Goal: Information Seeking & Learning: Compare options

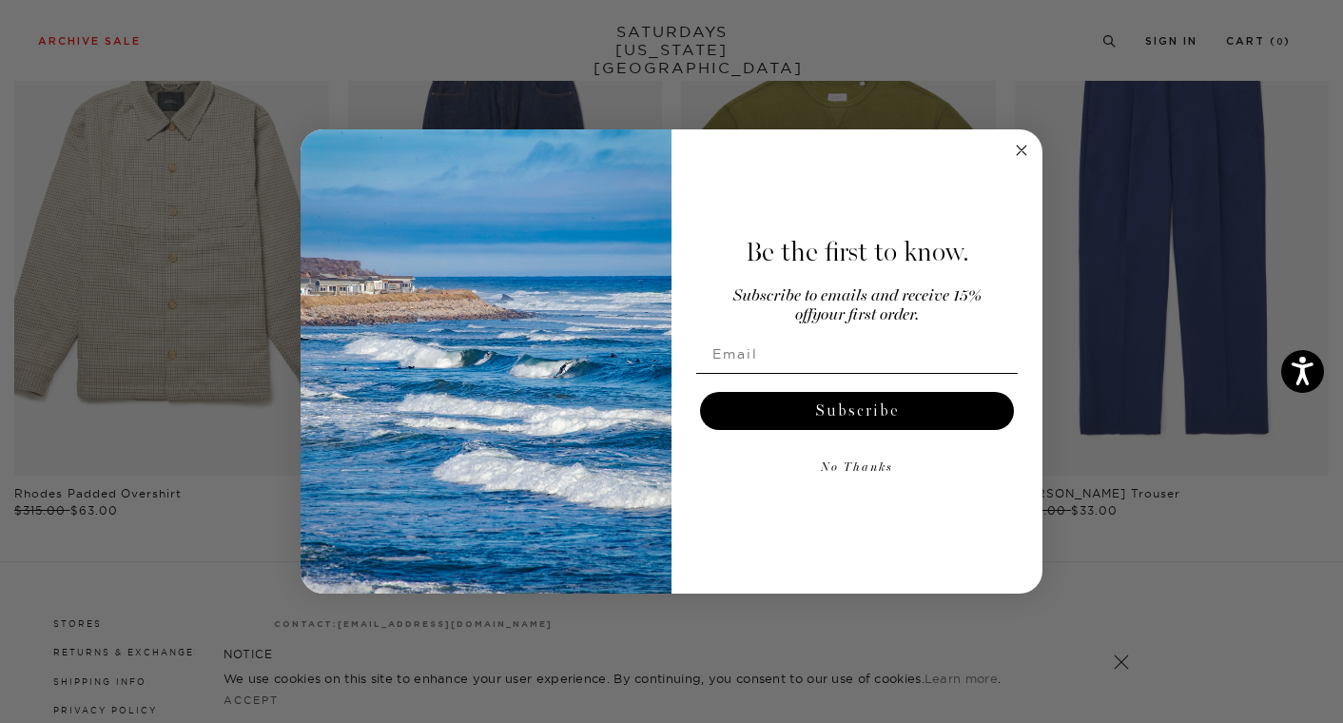
scroll to position [1034, 0]
click at [1021, 150] on icon "Close dialog" at bounding box center [1022, 151] width 10 height 10
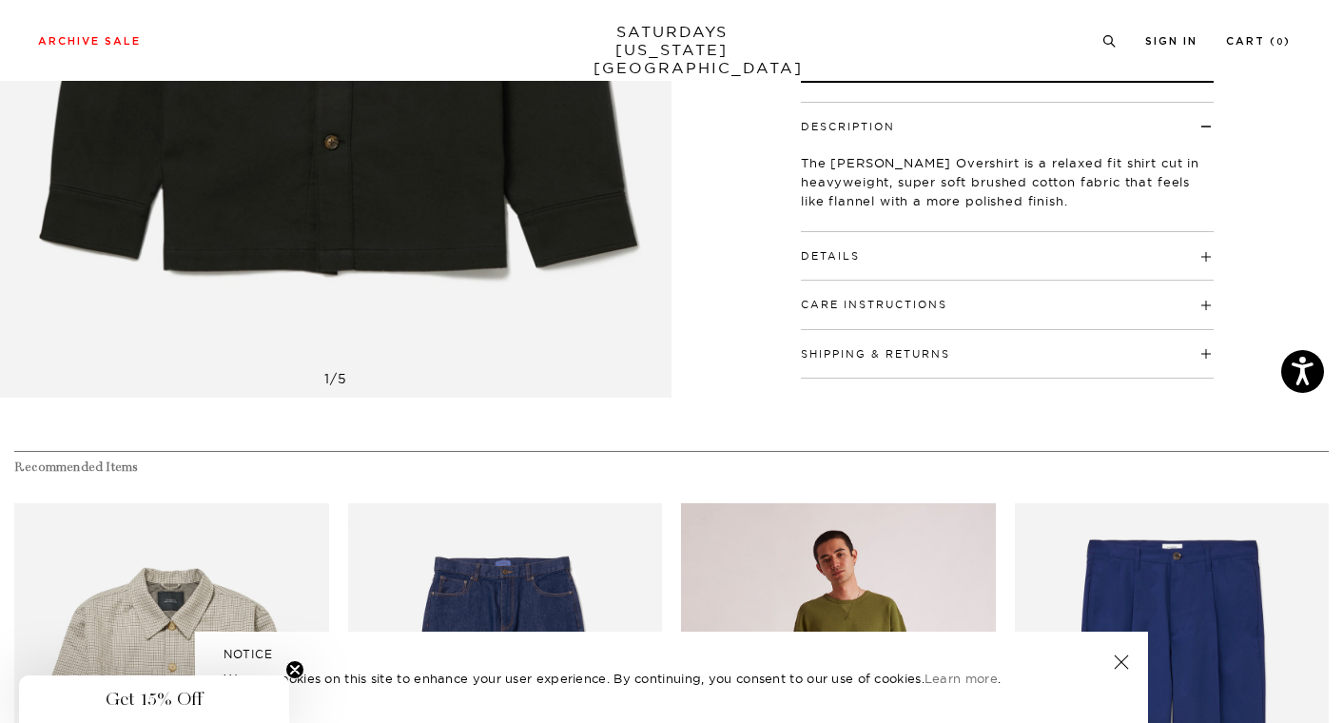
scroll to position [108, 0]
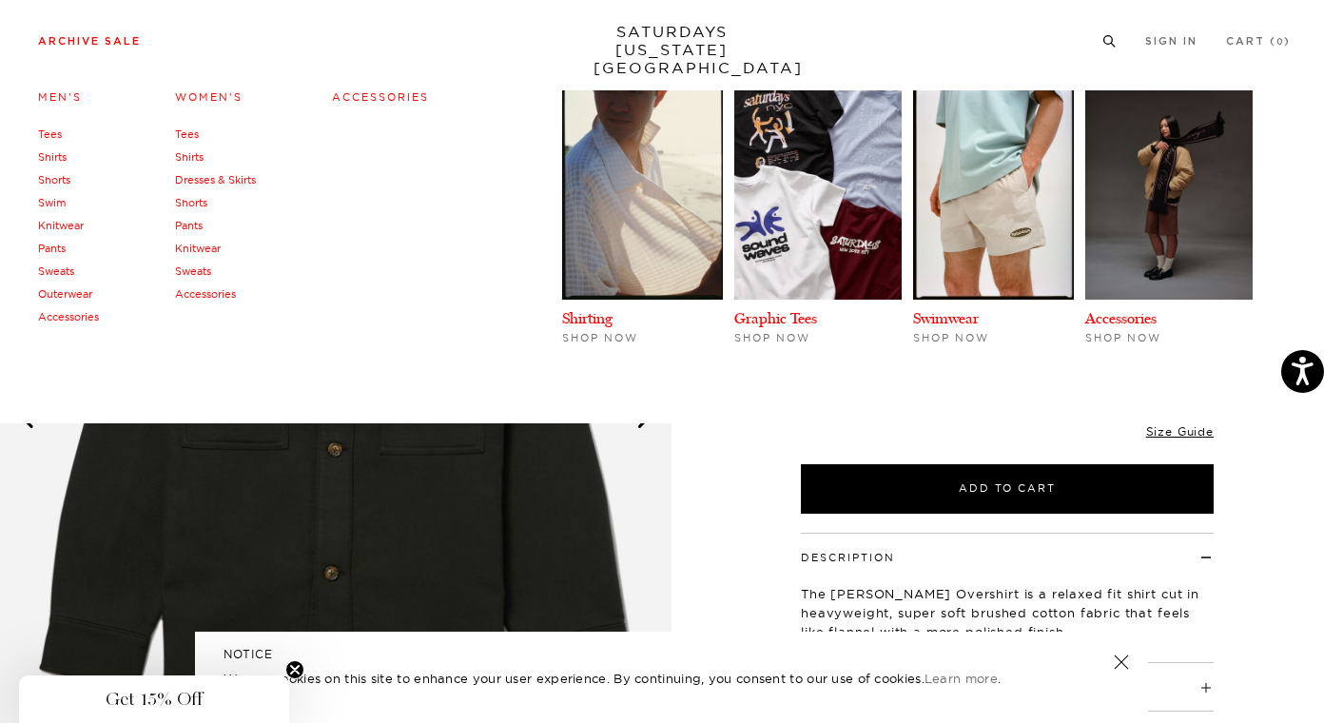
click at [127, 43] on link "Archive Sale" at bounding box center [89, 41] width 103 height 10
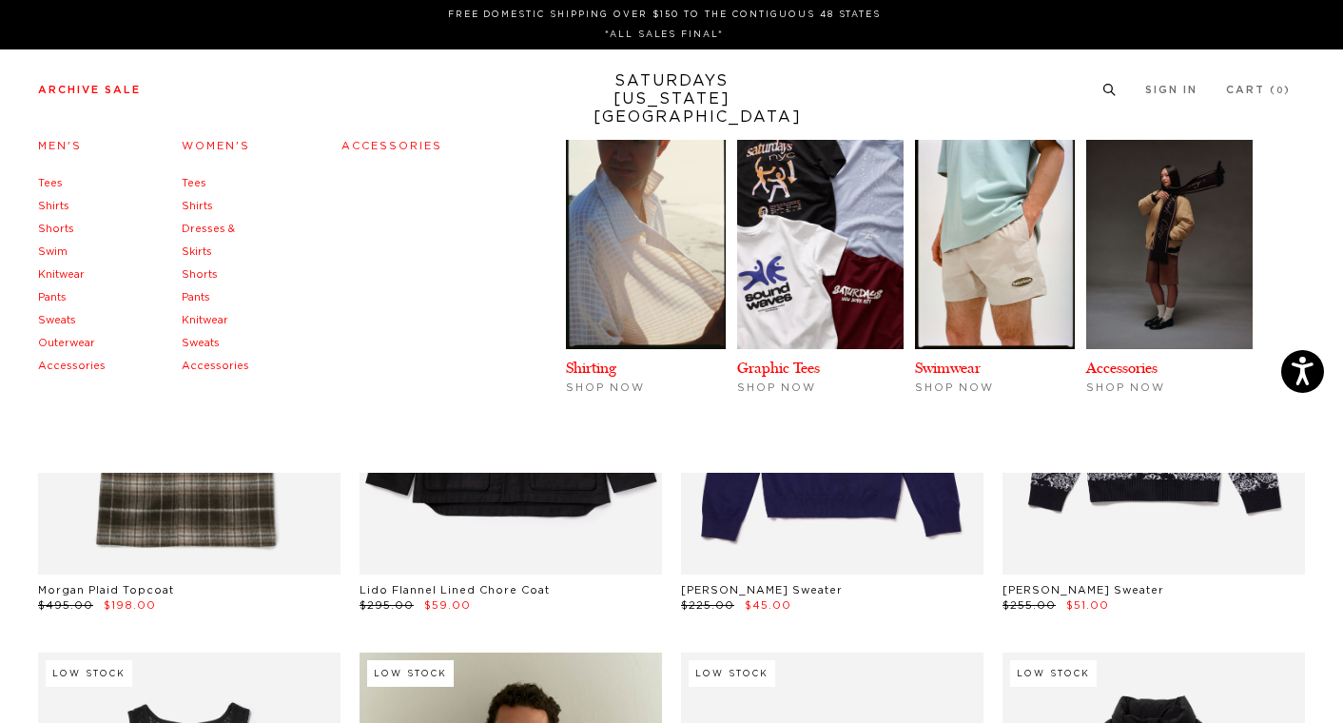
click at [47, 181] on link "Tees" at bounding box center [50, 183] width 25 height 10
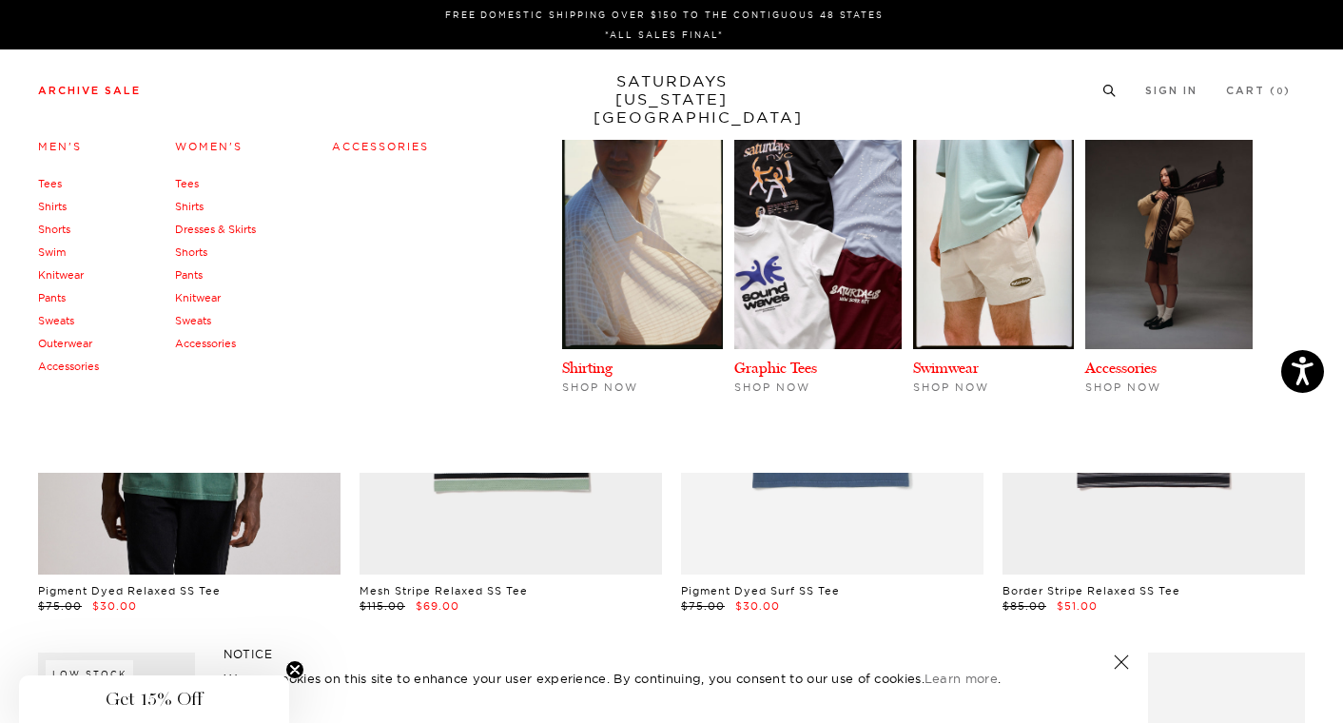
click at [64, 344] on link "Outerwear" at bounding box center [65, 343] width 54 height 13
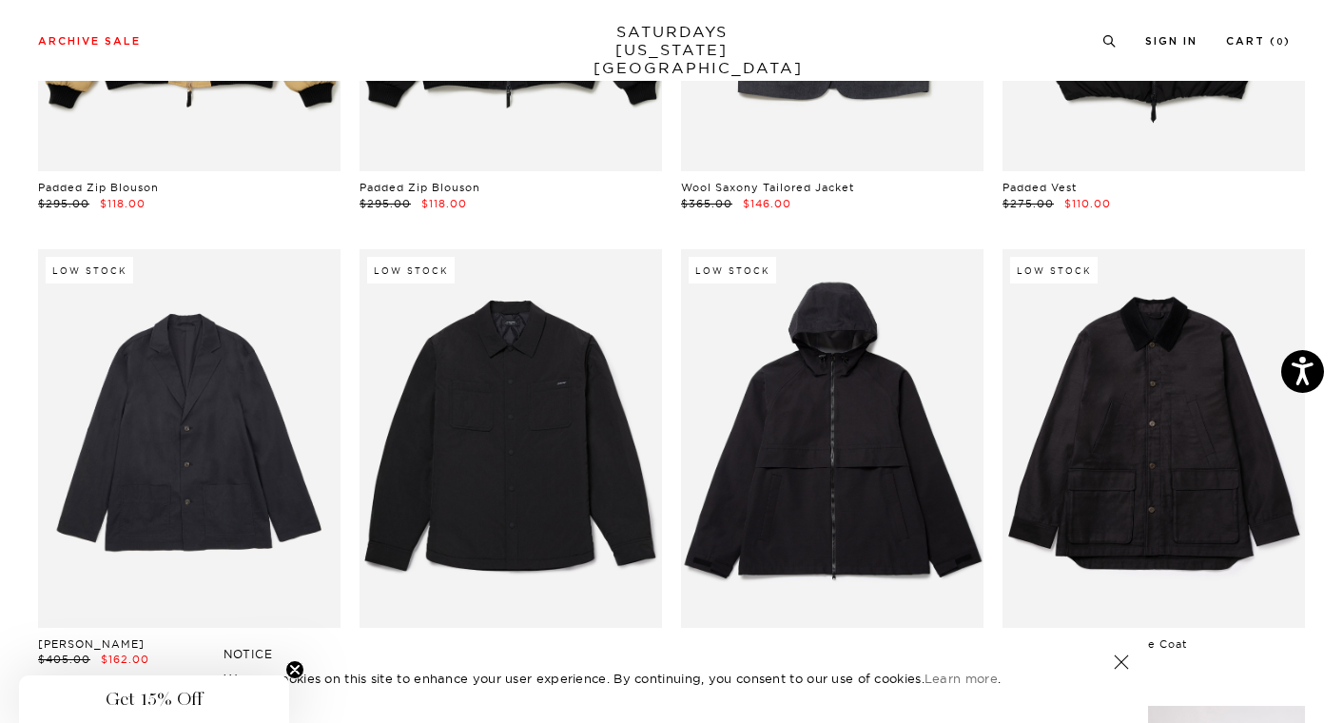
scroll to position [1772, 0]
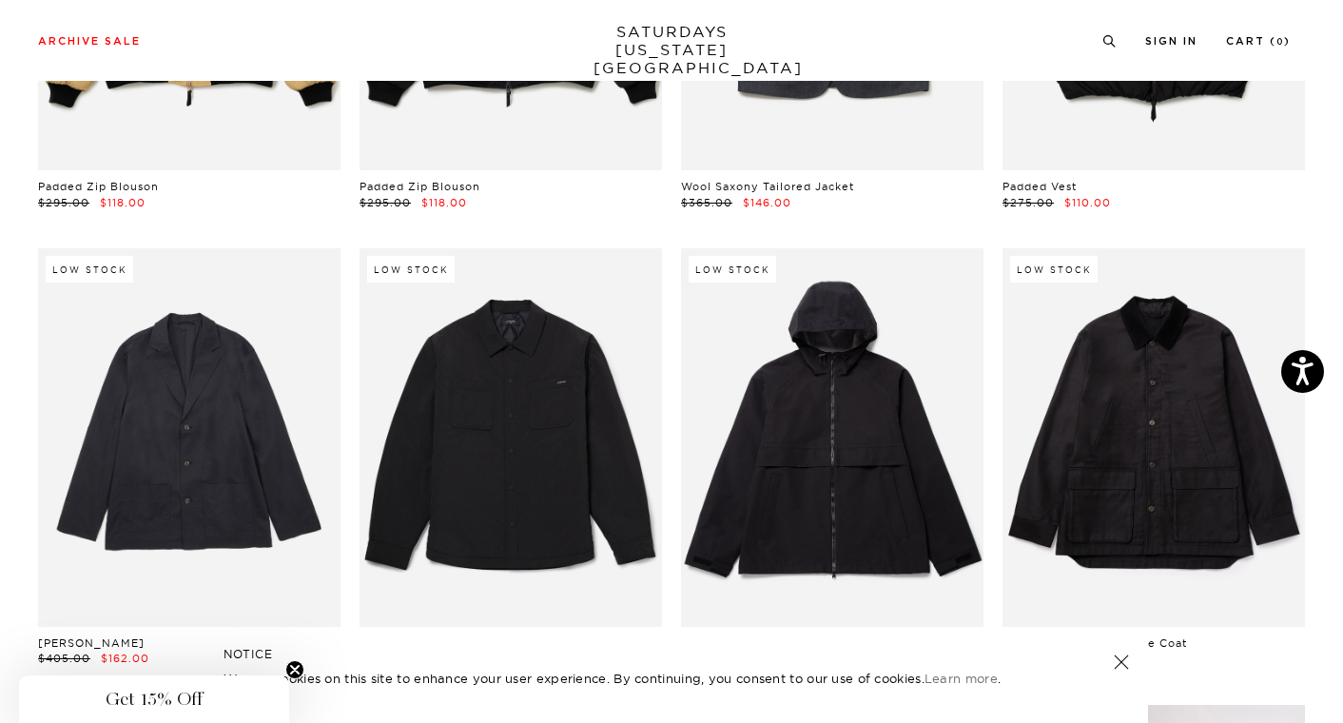
click at [1102, 305] on link at bounding box center [1154, 437] width 303 height 379
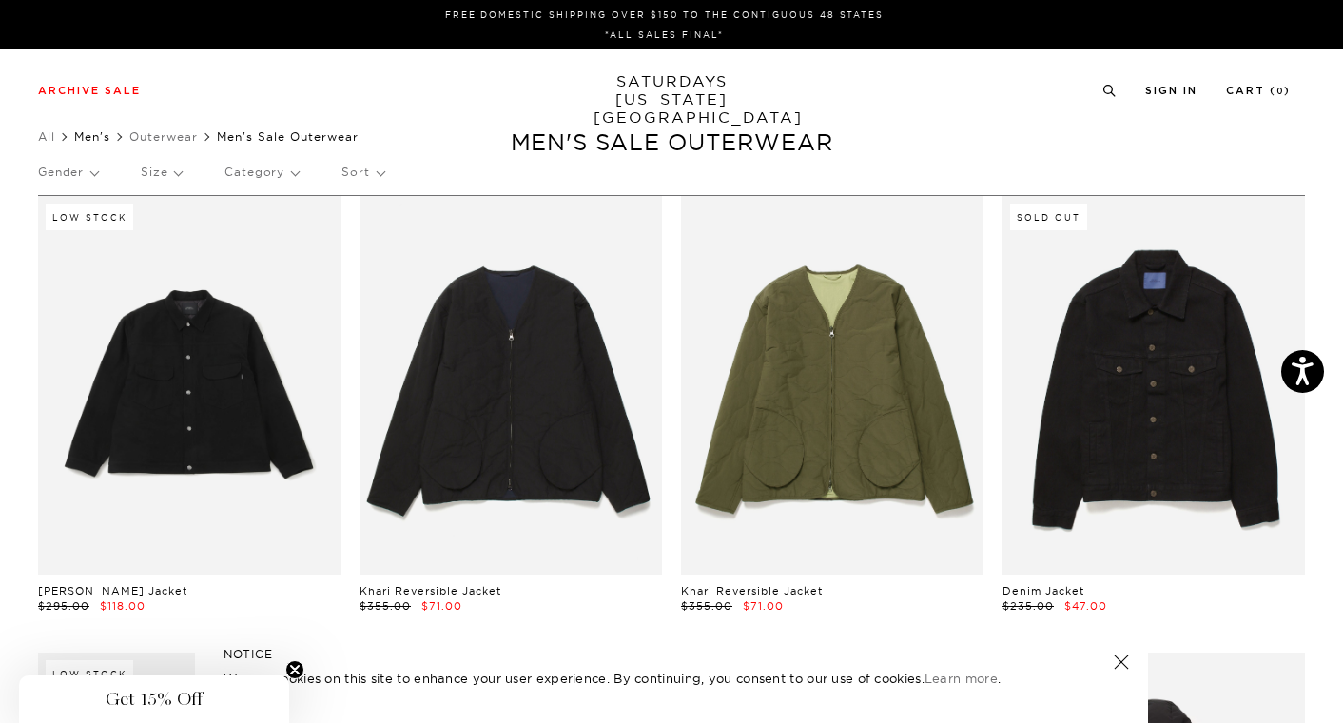
click at [105, 137] on link "Men's" at bounding box center [92, 136] width 36 height 14
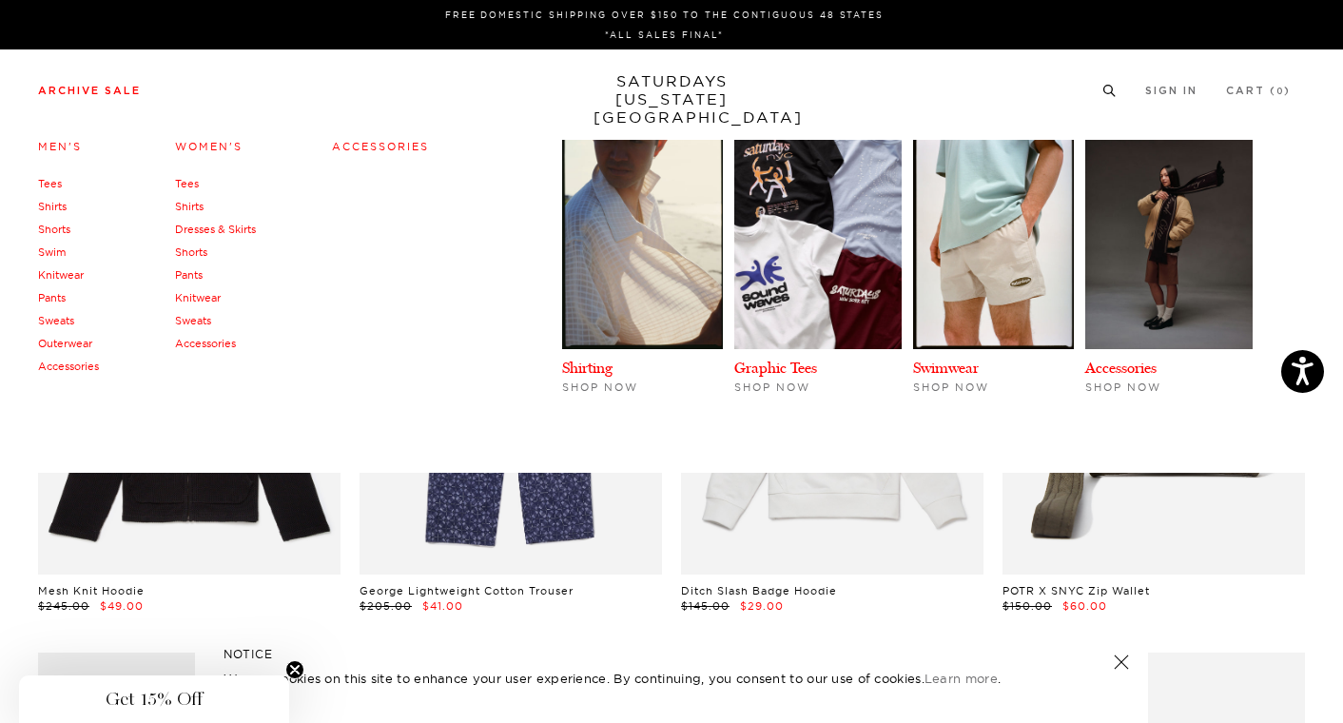
click at [55, 206] on link "Shirts" at bounding box center [52, 206] width 29 height 13
